Goal: Task Accomplishment & Management: Manage account settings

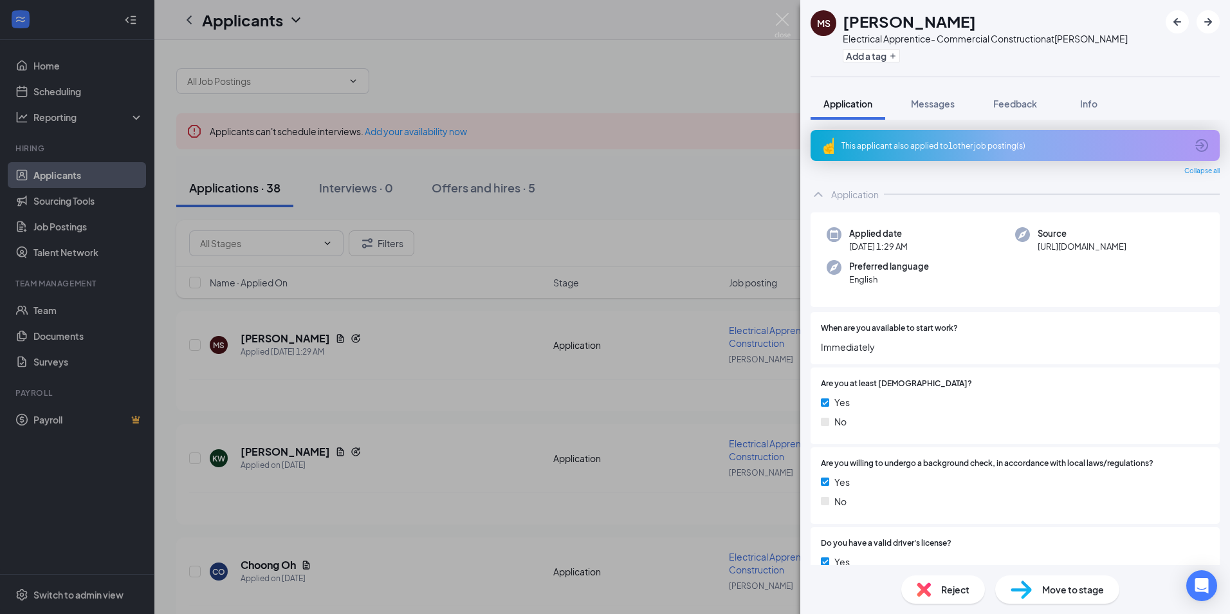
click at [991, 145] on div "This applicant also applied to 1 other job posting(s)" at bounding box center [1013, 145] width 345 height 11
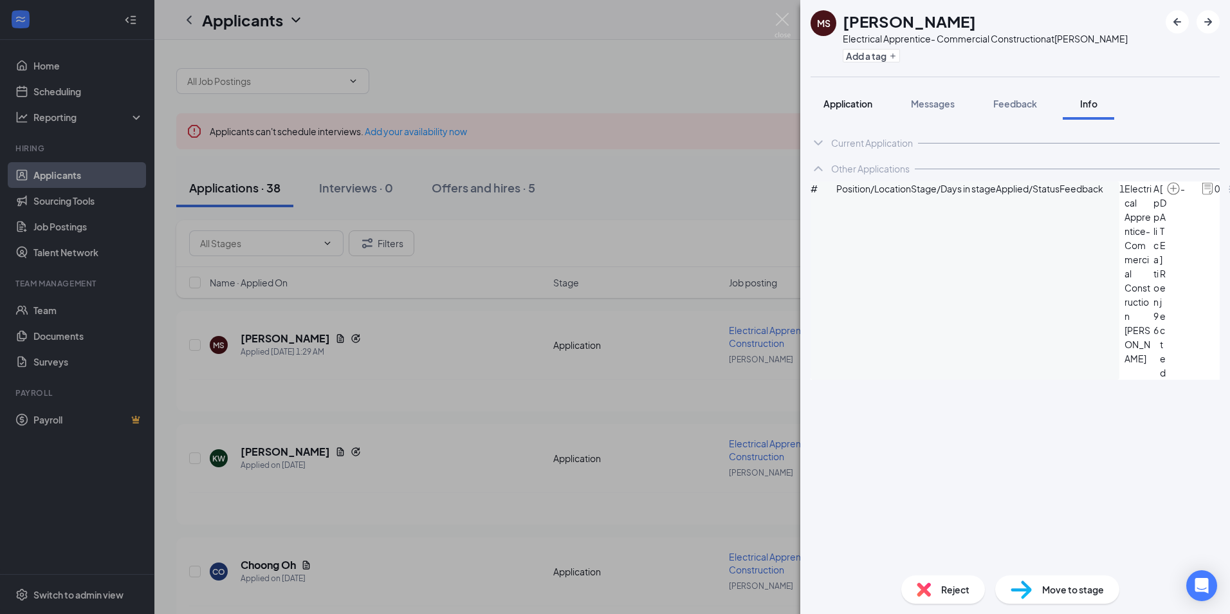
click at [858, 102] on span "Application" at bounding box center [847, 104] width 49 height 12
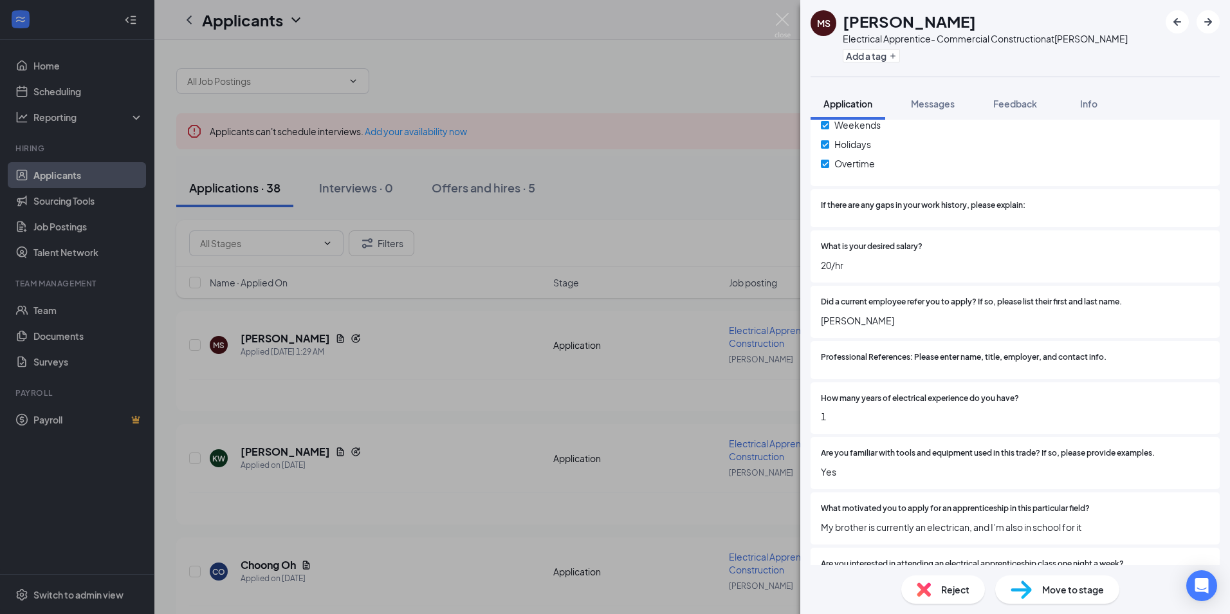
scroll to position [772, 0]
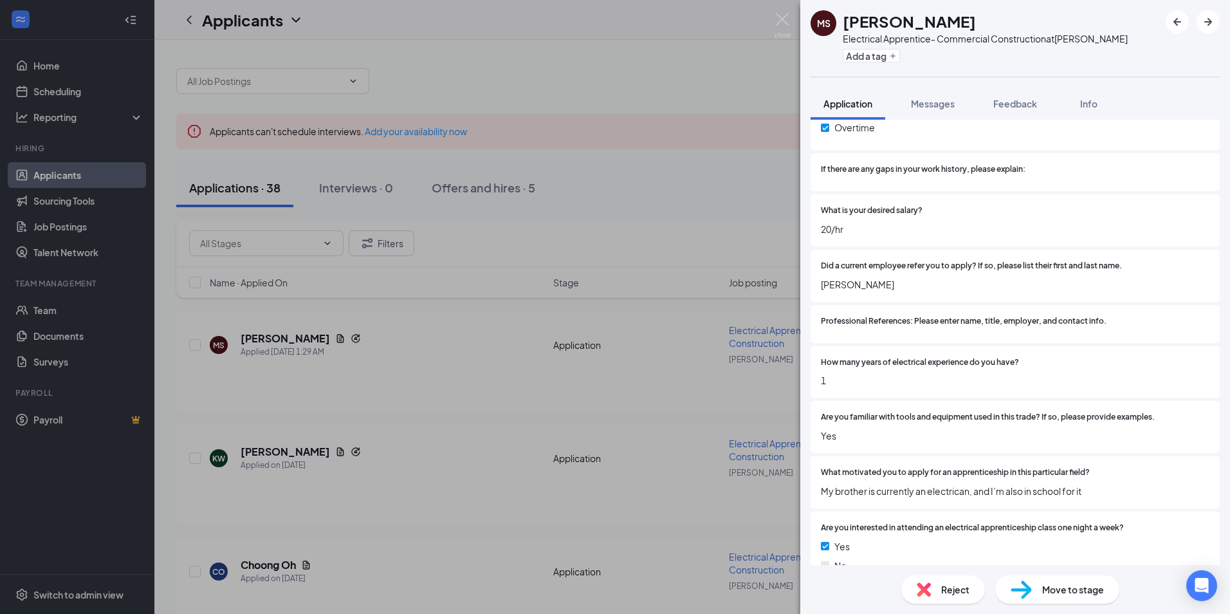
click at [447, 309] on div "MS [PERSON_NAME] Electrical Apprentice- Commercial Construction at [GEOGRAPHIC_…" at bounding box center [615, 307] width 1230 height 614
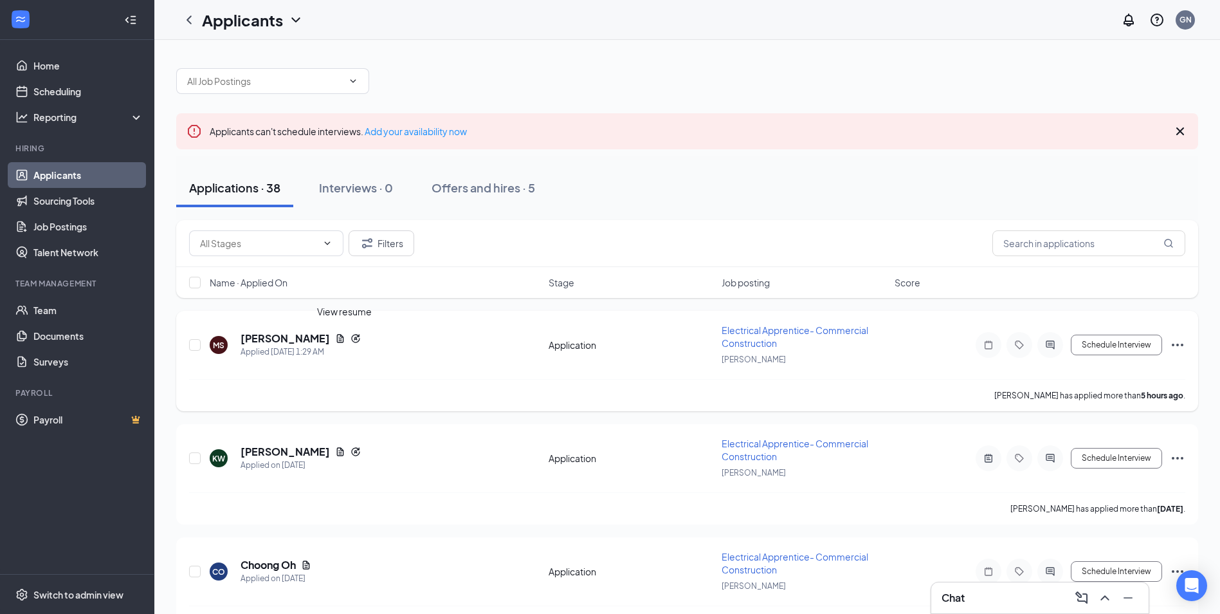
click at [344, 337] on icon "Document" at bounding box center [340, 338] width 7 height 8
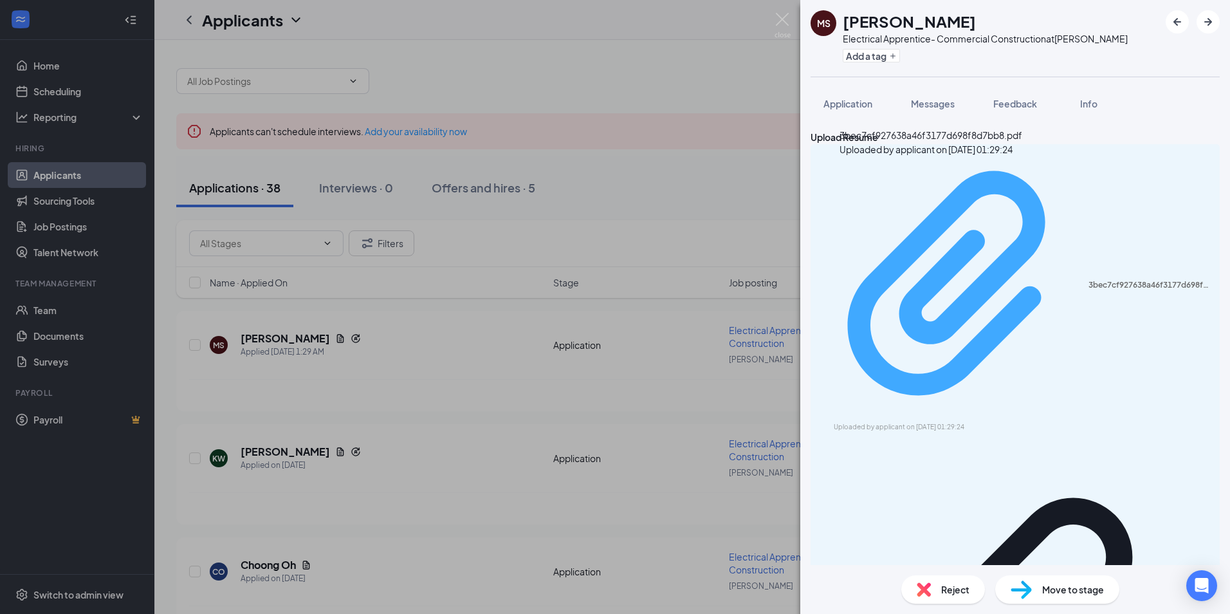
click at [962, 422] on div "Uploaded by applicant on [DATE] 01:29:24" at bounding box center [930, 427] width 193 height 10
